Goal: Task Accomplishment & Management: Use online tool/utility

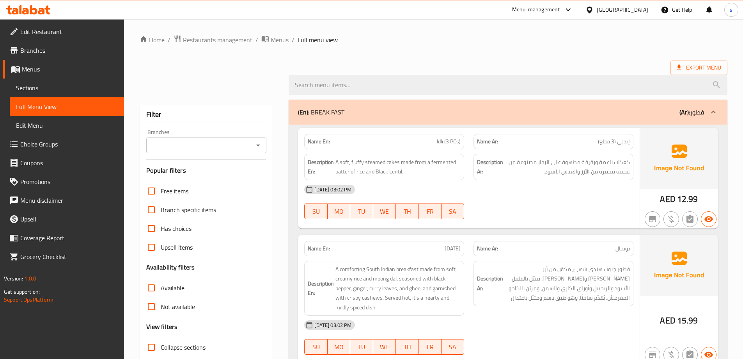
click at [52, 48] on span "Branches" at bounding box center [69, 50] width 98 height 9
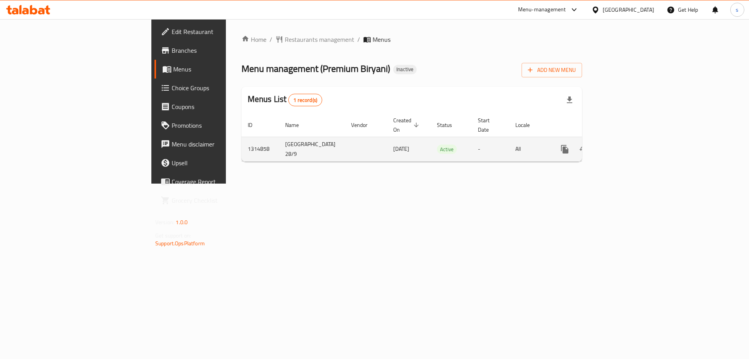
click at [626, 144] on icon "enhanced table" at bounding box center [621, 148] width 9 height 9
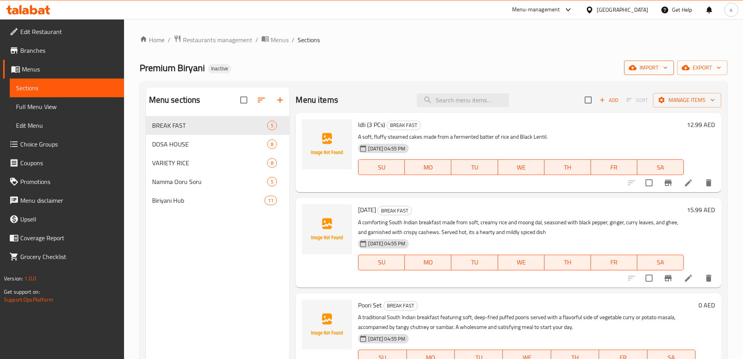
click at [646, 68] on span "import" at bounding box center [649, 68] width 37 height 10
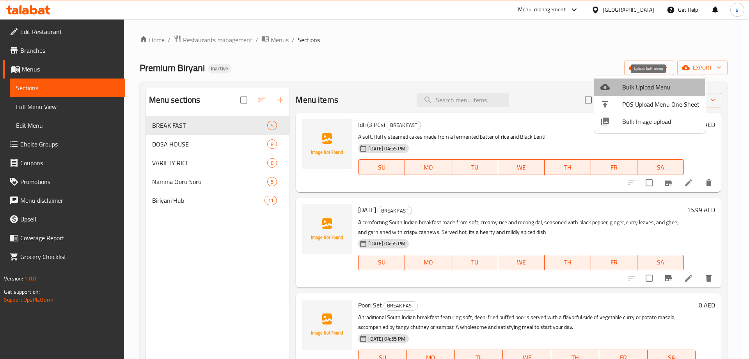
click at [619, 87] on div at bounding box center [612, 86] width 22 height 9
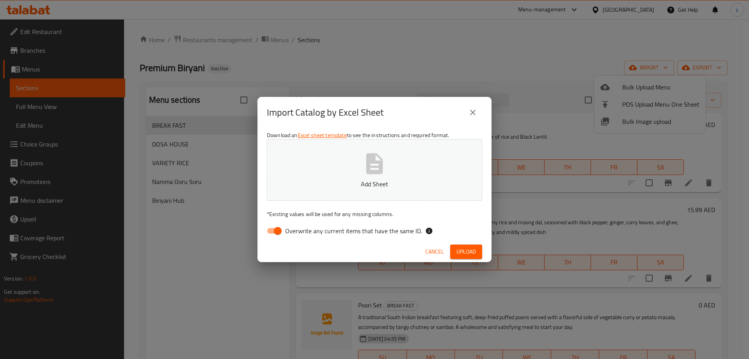
click at [280, 229] on input "Overwrite any current items that have the same ID." at bounding box center [278, 230] width 44 height 15
checkbox input "false"
drag, startPoint x: 468, startPoint y: 249, endPoint x: 468, endPoint y: 244, distance: 4.7
click at [468, 249] on span "Upload" at bounding box center [467, 252] width 20 height 10
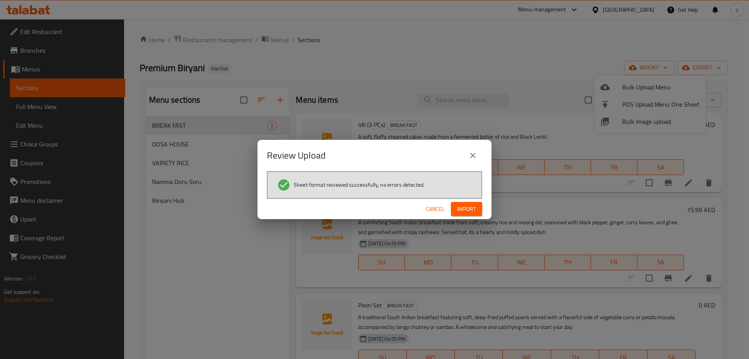
click at [471, 208] on span "Import" at bounding box center [466, 209] width 19 height 10
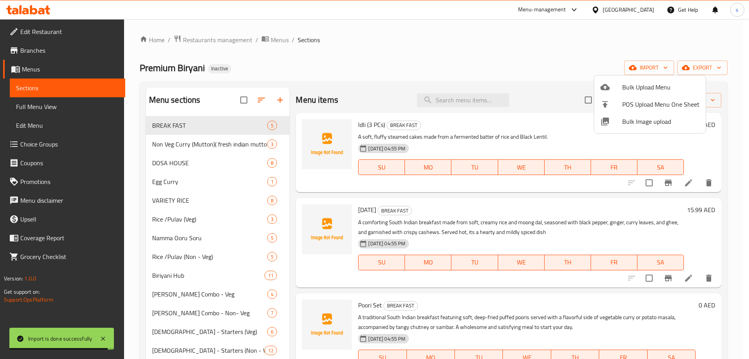
click at [49, 107] on div at bounding box center [374, 179] width 749 height 359
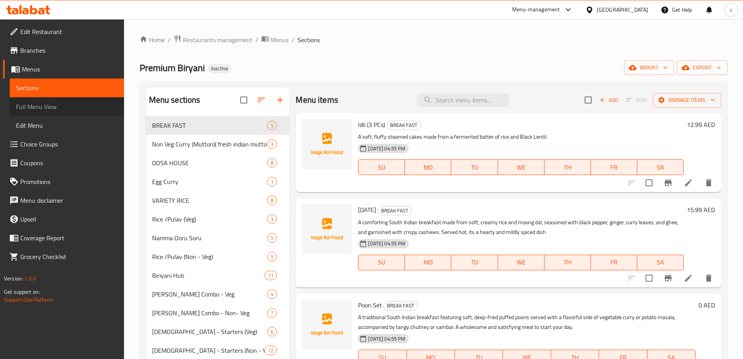
click at [60, 107] on span "Full Menu View" at bounding box center [67, 106] width 102 height 9
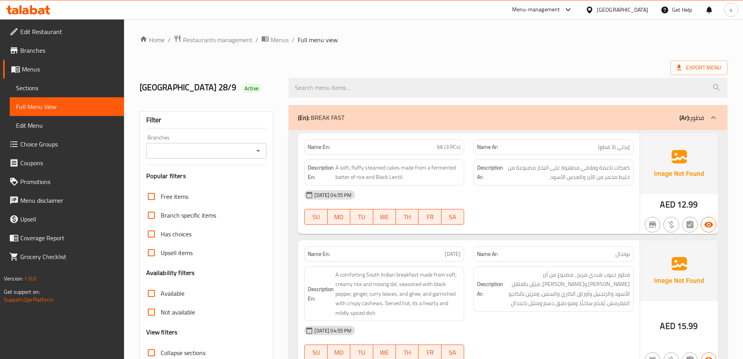
click at [706, 117] on div at bounding box center [713, 117] width 19 height 19
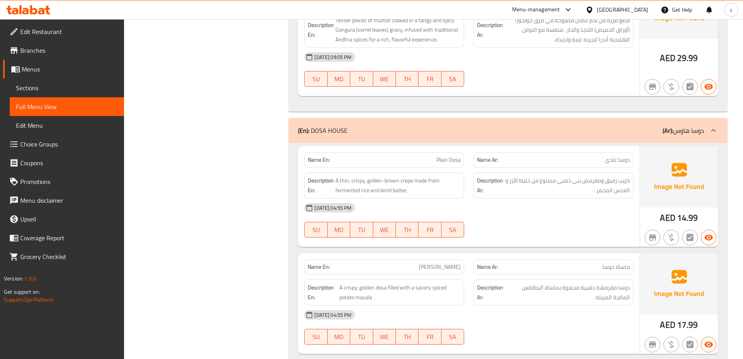
scroll to position [468, 0]
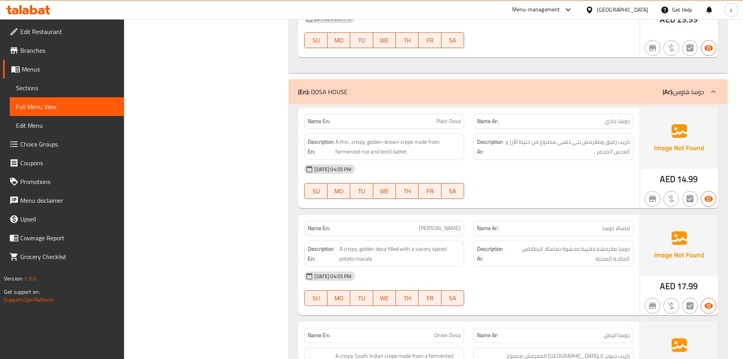
drag, startPoint x: 685, startPoint y: 92, endPoint x: 645, endPoint y: 121, distance: 48.6
click at [685, 92] on p "(Ar): [PERSON_NAME]" at bounding box center [683, 91] width 41 height 9
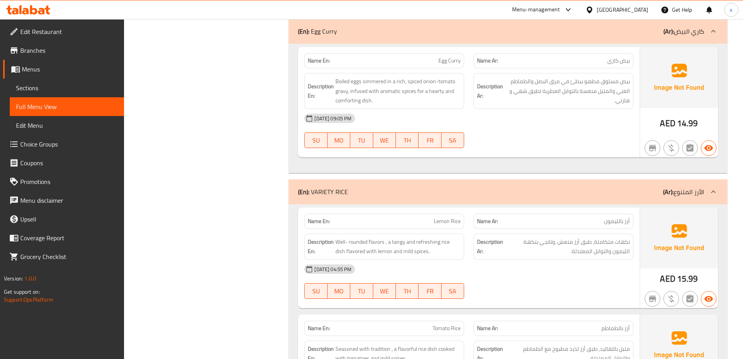
scroll to position [624, 0]
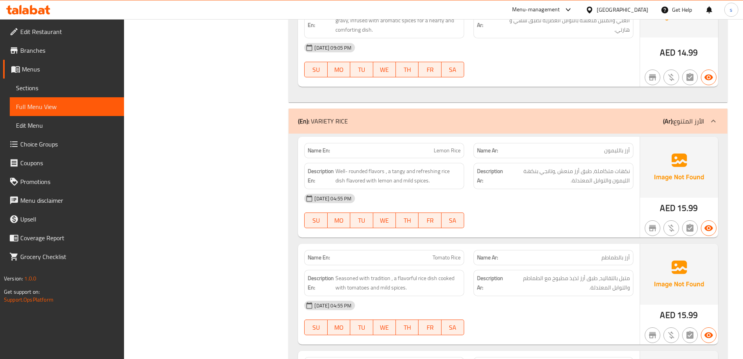
click at [674, 123] on b "(Ar):" at bounding box center [668, 121] width 11 height 12
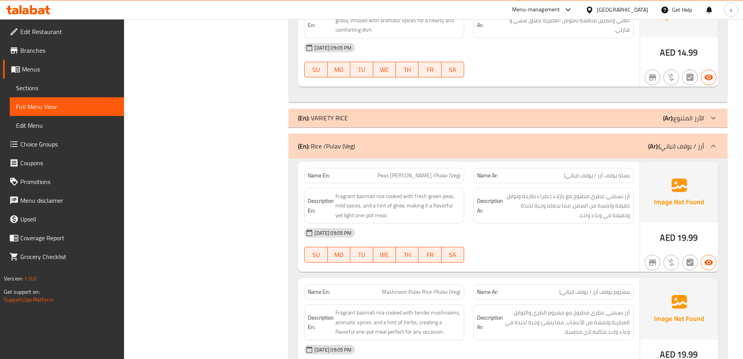
scroll to position [742, 0]
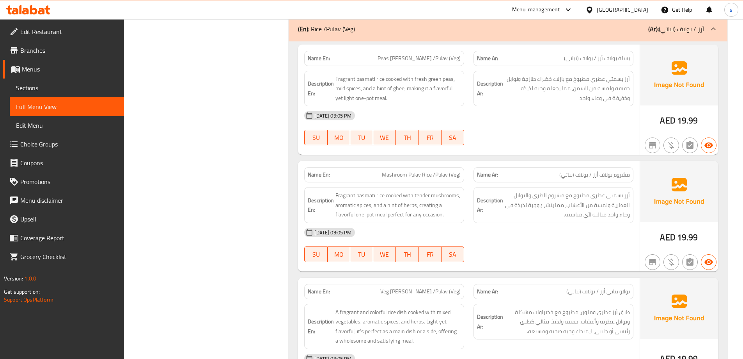
click at [685, 27] on p "(Ar): أرز / بولاف (نباتي)" at bounding box center [677, 28] width 56 height 9
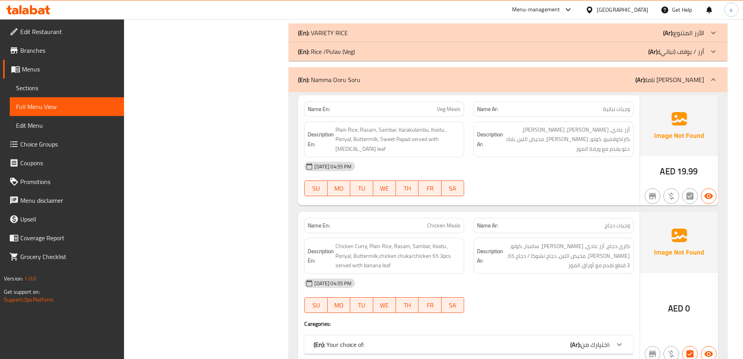
scroll to position [663, 0]
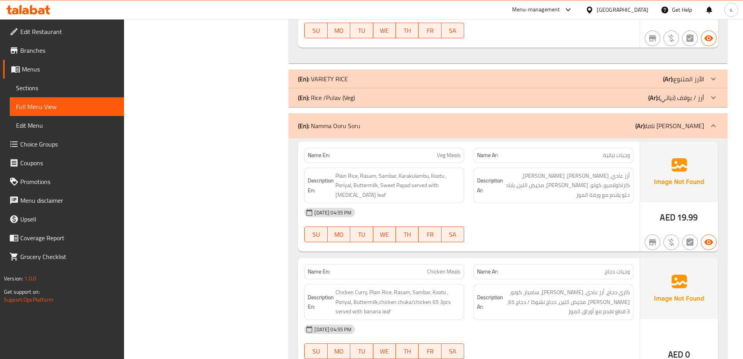
click at [700, 94] on p "(Ar): أرز / بولاف (نباتي)" at bounding box center [677, 97] width 56 height 9
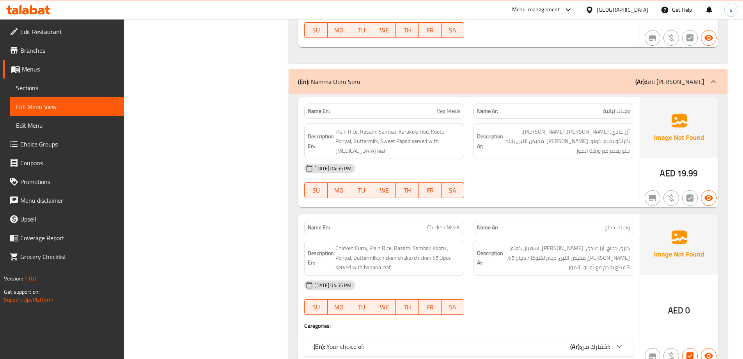
scroll to position [1054, 0]
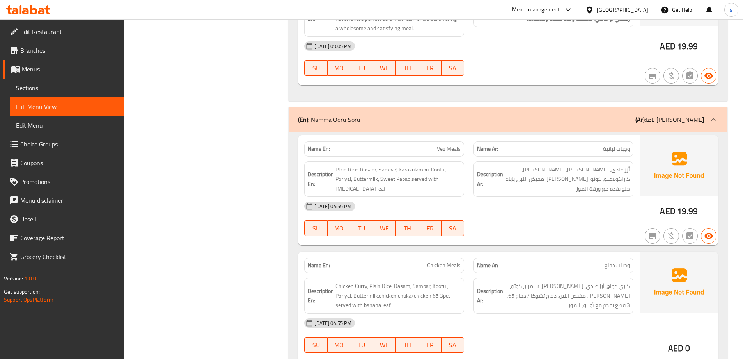
click at [706, 118] on div at bounding box center [713, 119] width 19 height 19
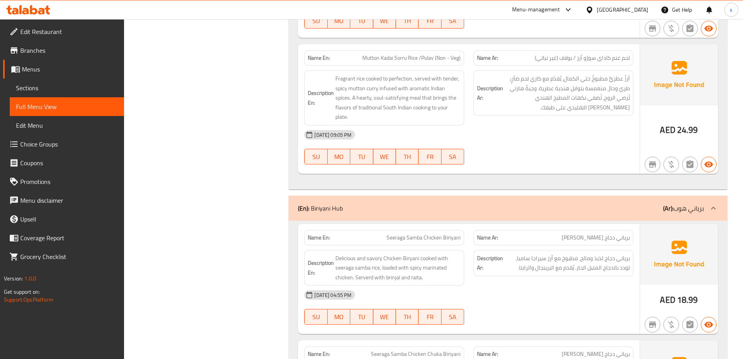
scroll to position [1678, 0]
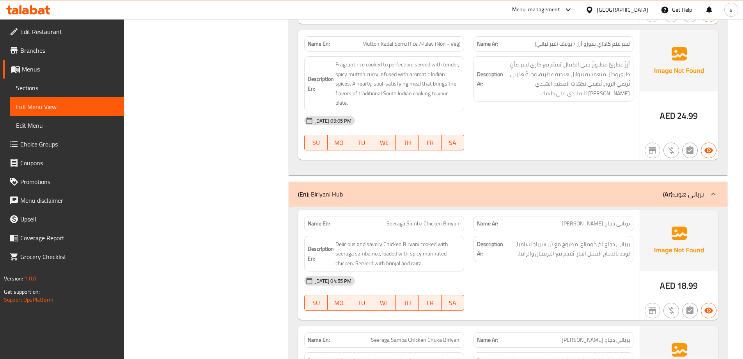
drag, startPoint x: 694, startPoint y: 195, endPoint x: 679, endPoint y: 197, distance: 15.7
click at [694, 194] on p "(Ar): [PERSON_NAME]" at bounding box center [683, 193] width 41 height 9
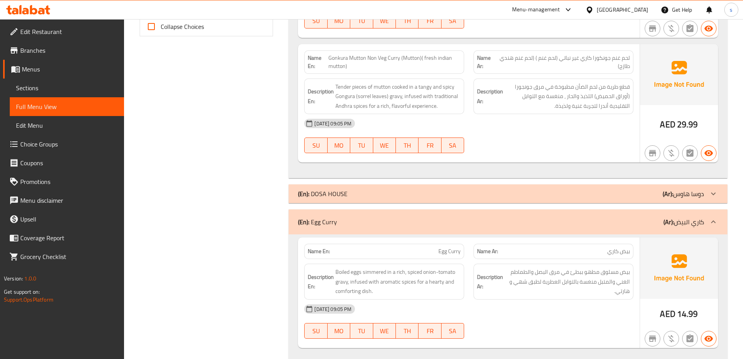
scroll to position [129, 0]
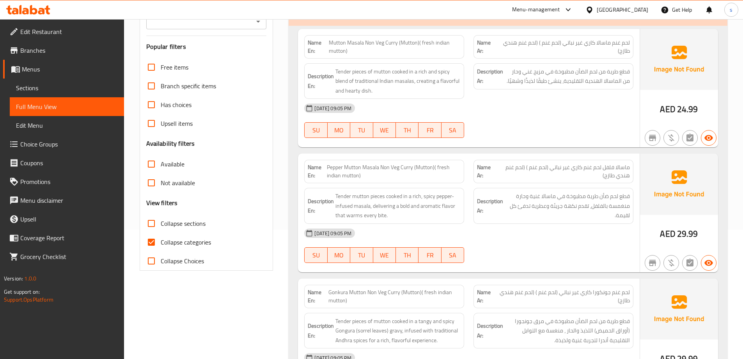
drag, startPoint x: 150, startPoint y: 240, endPoint x: 425, endPoint y: 168, distance: 284.4
click at [150, 240] on input "Collapse categories" at bounding box center [151, 242] width 19 height 19
checkbox input "false"
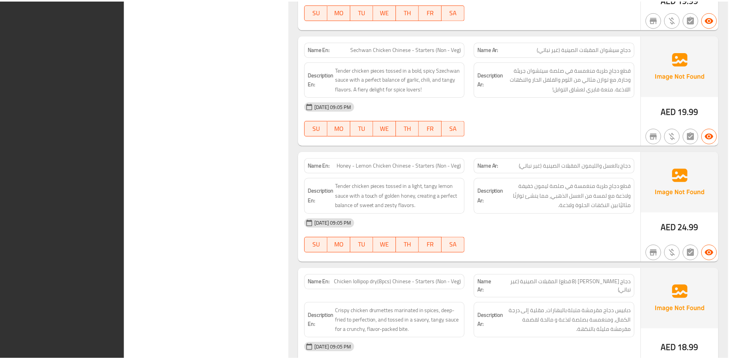
scroll to position [5310, 0]
